Goal: Navigation & Orientation: Find specific page/section

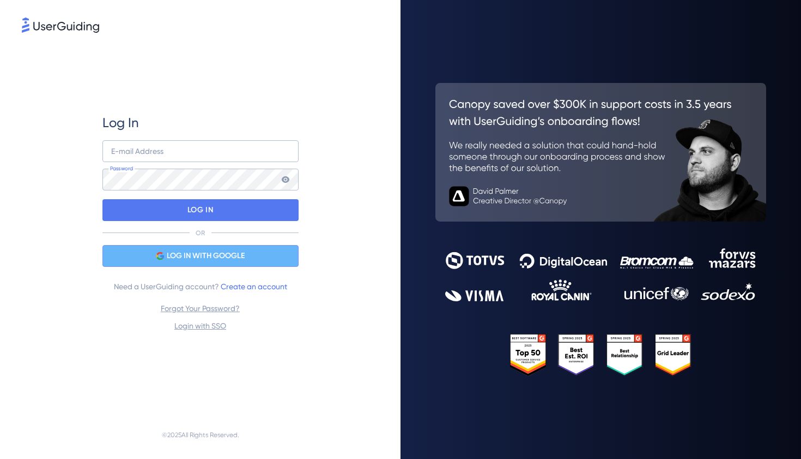
click at [226, 257] on span "LOG IN WITH GOOGLE" at bounding box center [206, 255] width 78 height 13
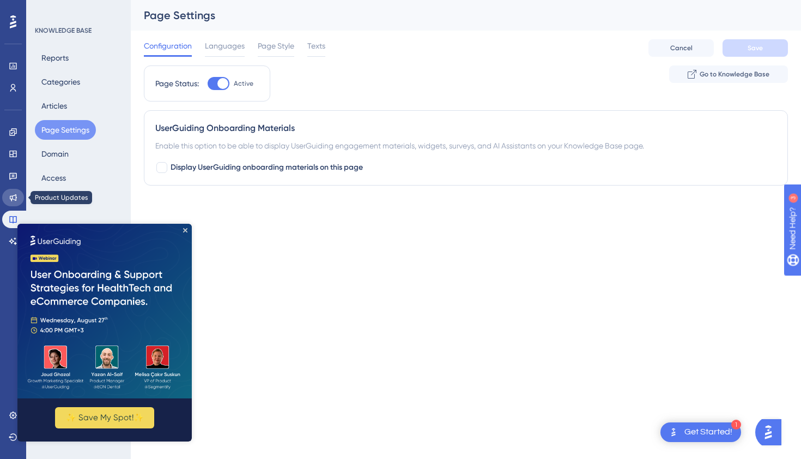
click at [12, 200] on icon at bounding box center [13, 197] width 7 height 7
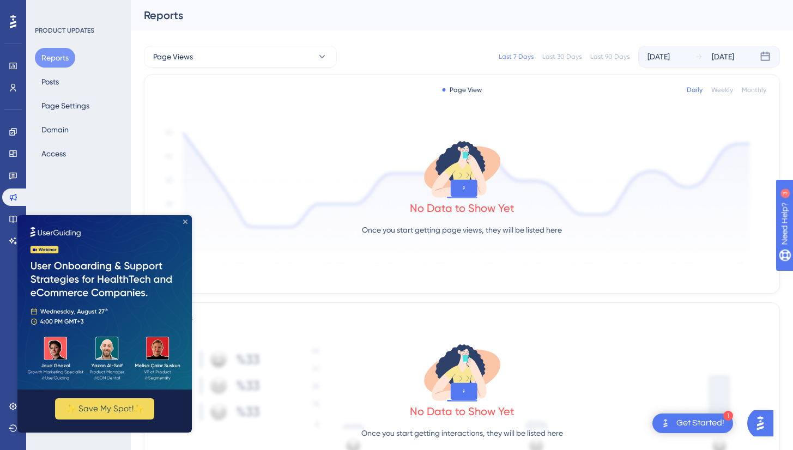
click at [185, 222] on icon "Close Preview" at bounding box center [185, 222] width 4 height 4
